Goal: Information Seeking & Learning: Learn about a topic

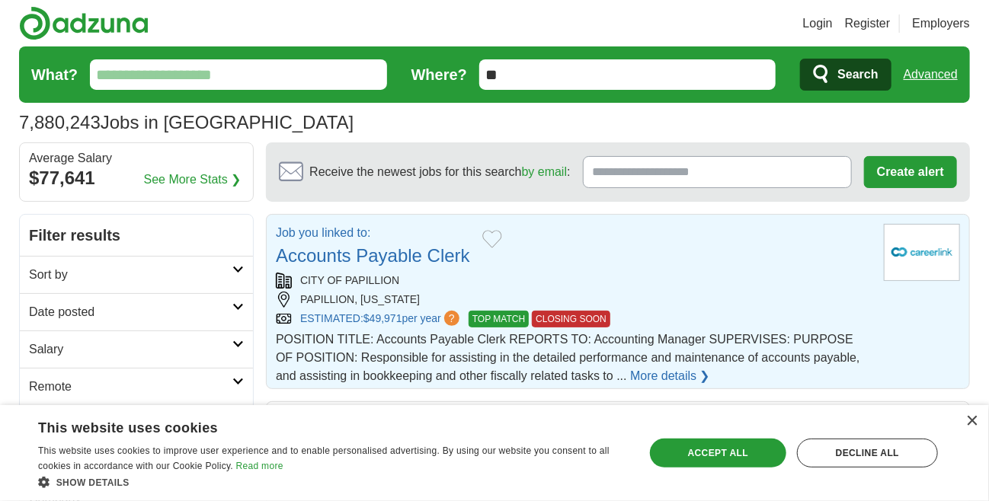
click at [344, 256] on link "Accounts Payable Clerk" at bounding box center [373, 255] width 194 height 21
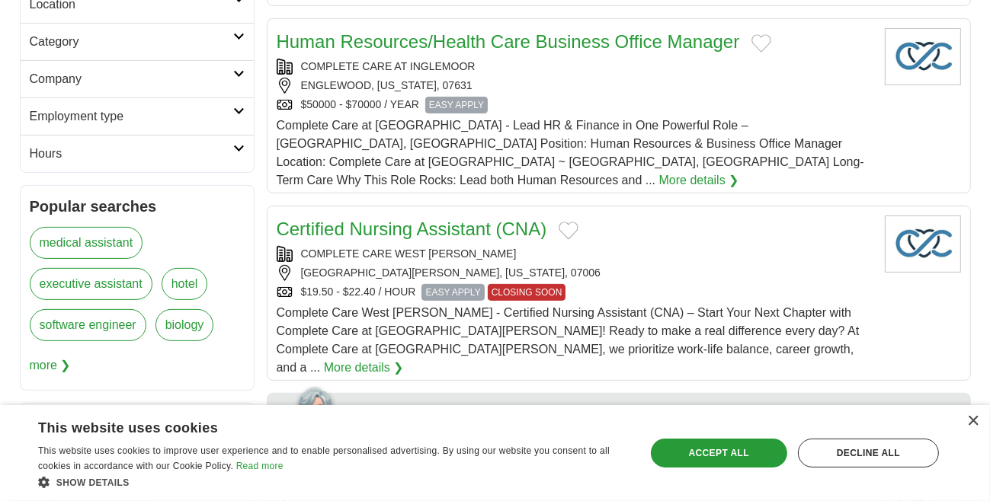
scroll to position [457, 0]
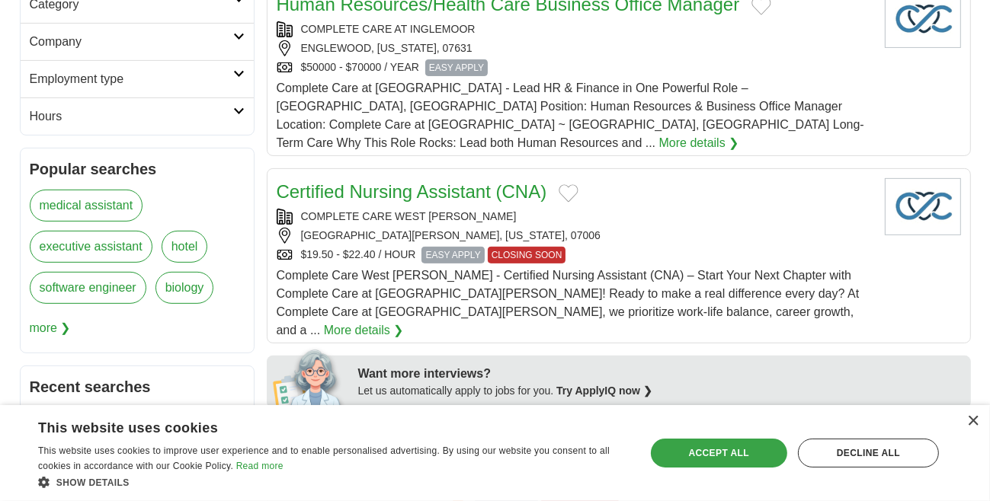
click at [704, 449] on div "Accept all" at bounding box center [719, 453] width 136 height 29
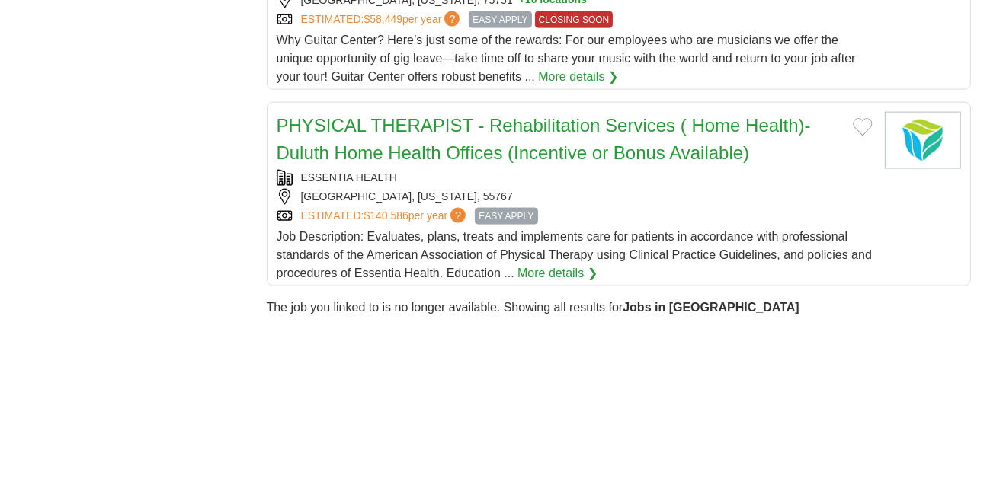
scroll to position [1904, 0]
